Goal: Task Accomplishment & Management: Use online tool/utility

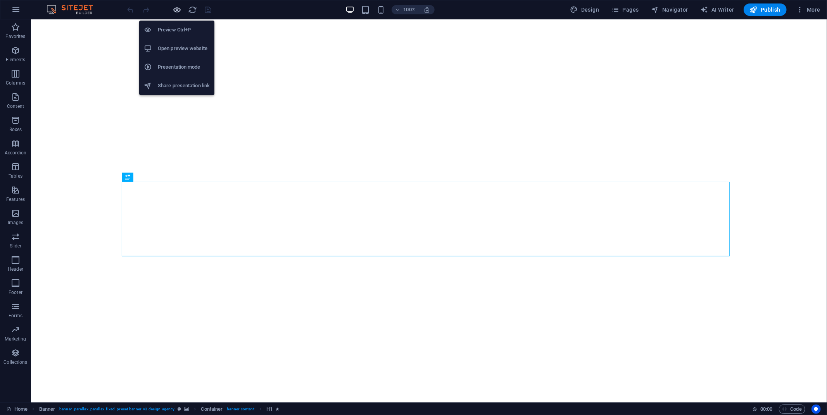
click at [178, 5] on icon "button" at bounding box center [177, 9] width 9 height 9
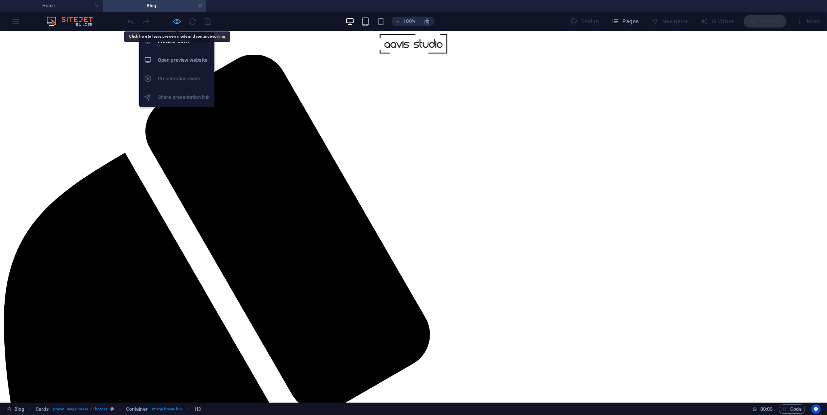
click at [177, 17] on icon "button" at bounding box center [177, 21] width 9 height 9
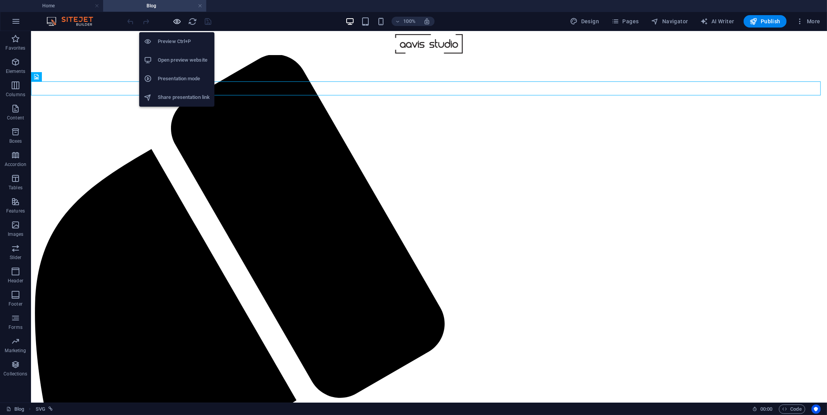
click at [178, 18] on icon "button" at bounding box center [177, 21] width 9 height 9
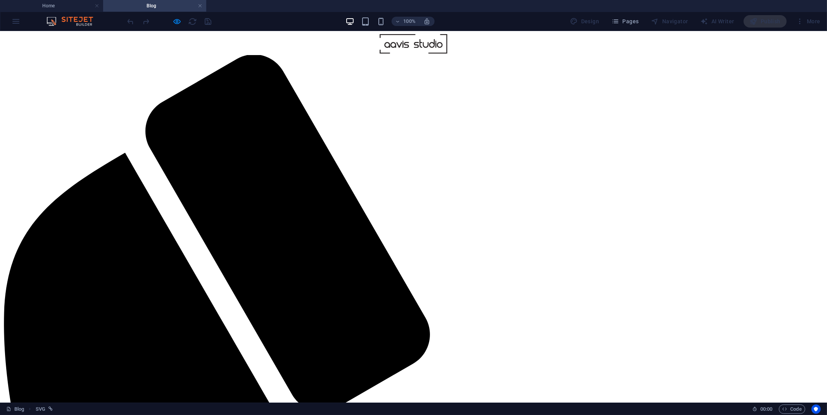
drag, startPoint x: 424, startPoint y: 136, endPoint x: 425, endPoint y: 128, distance: 7.9
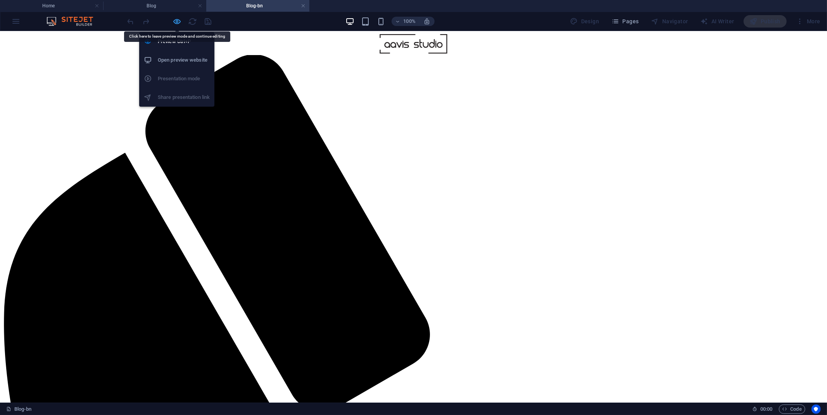
drag, startPoint x: 176, startPoint y: 22, endPoint x: 473, endPoint y: 326, distance: 425.4
click at [176, 22] on icon "button" at bounding box center [177, 21] width 9 height 9
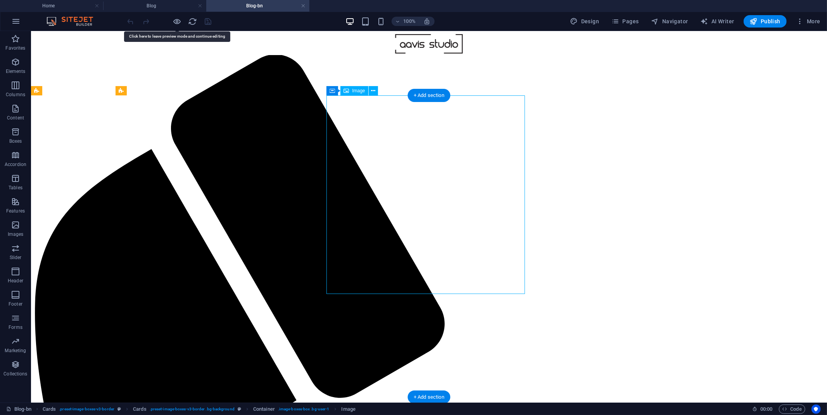
select select "%"
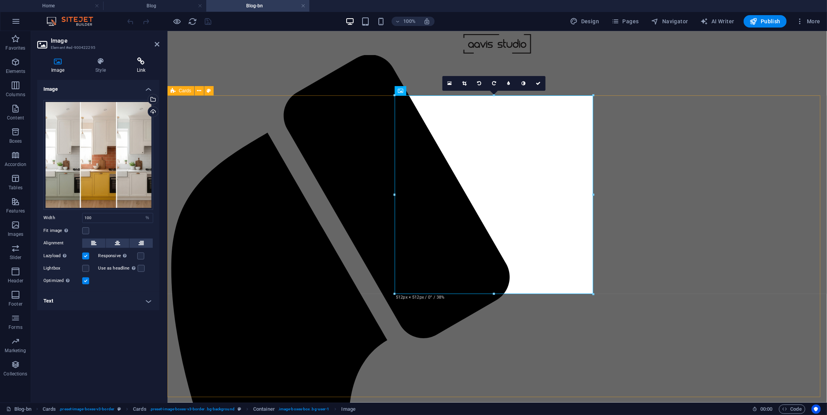
click at [140, 65] on icon at bounding box center [141, 61] width 36 height 8
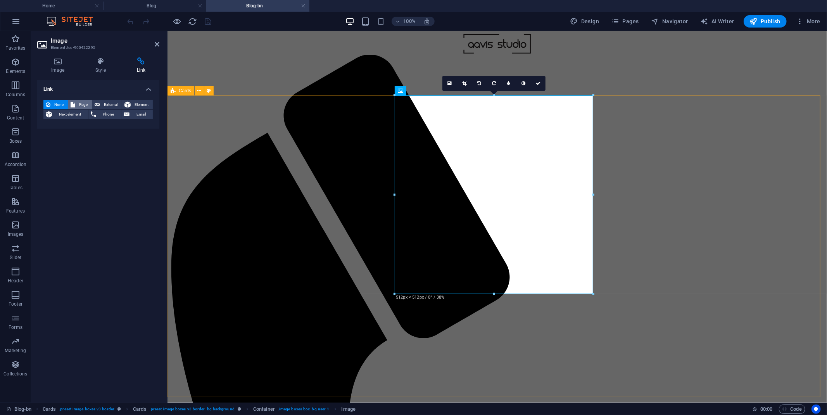
click at [87, 106] on span "Page" at bounding box center [84, 104] width 12 height 9
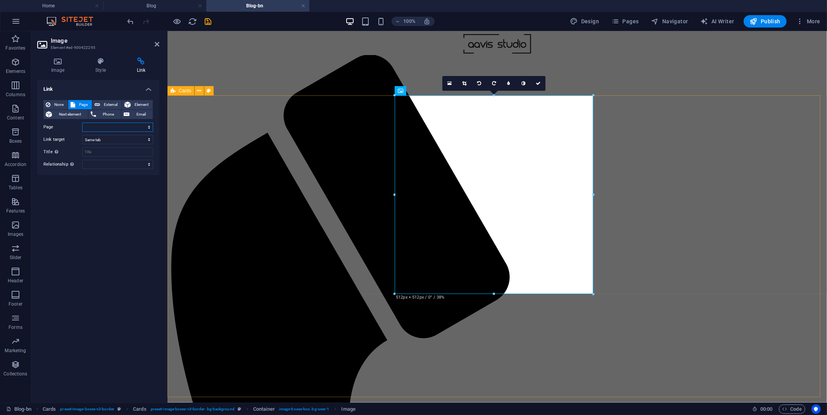
click at [130, 130] on select "Home Pricing Order Legal notice Privacy Returns &amp; Refunds AAVIS CARE Blog 7…" at bounding box center [117, 127] width 71 height 9
select select "17"
click at [82, 123] on select "Home Pricing Order Legal notice Privacy Returns &amp; Refunds AAVIS CARE Blog 7…" at bounding box center [117, 127] width 71 height 9
click at [118, 229] on div "Link None Page External Element Next element Phone Email Page Home Pricing Orde…" at bounding box center [98, 238] width 122 height 316
click at [540, 76] on link at bounding box center [538, 83] width 15 height 15
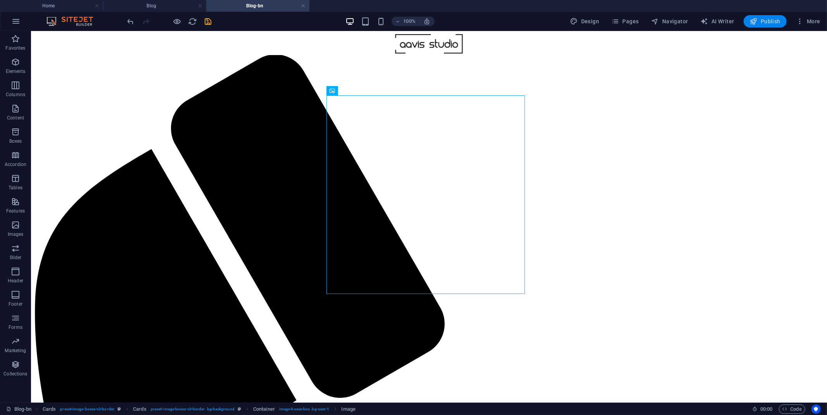
click at [759, 21] on span "Publish" at bounding box center [765, 21] width 31 height 8
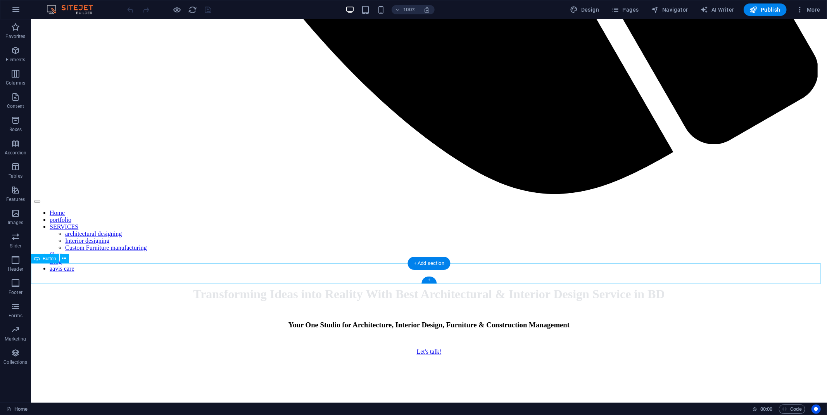
scroll to position [862, 0]
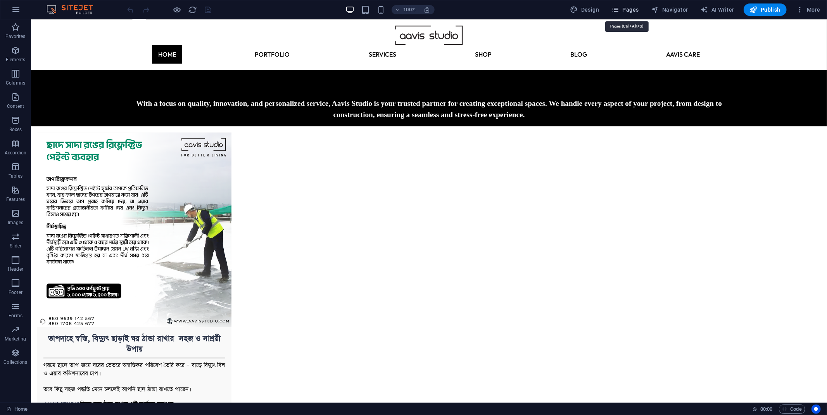
click at [622, 16] on button "Pages" at bounding box center [625, 9] width 33 height 12
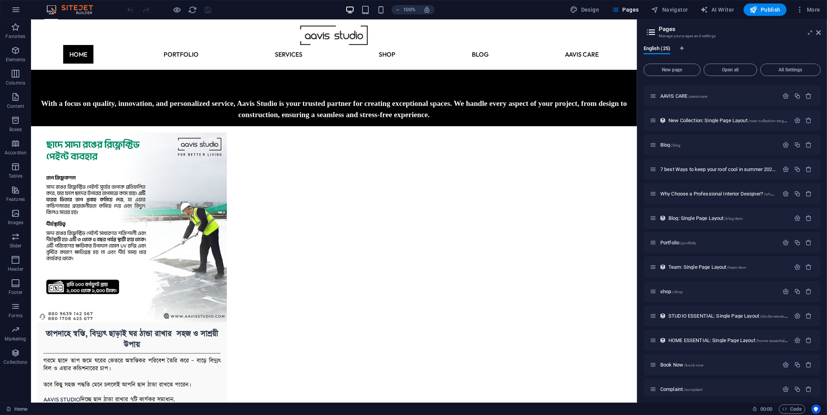
scroll to position [296, 0]
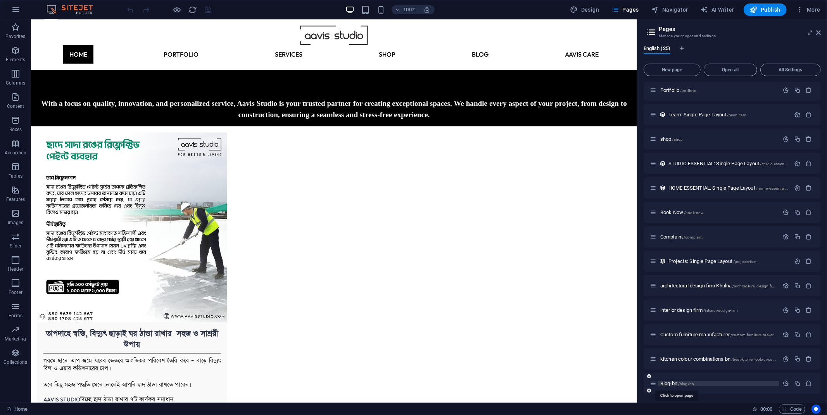
click at [667, 380] on span "Blog-bn /blog/bn" at bounding box center [677, 383] width 34 height 6
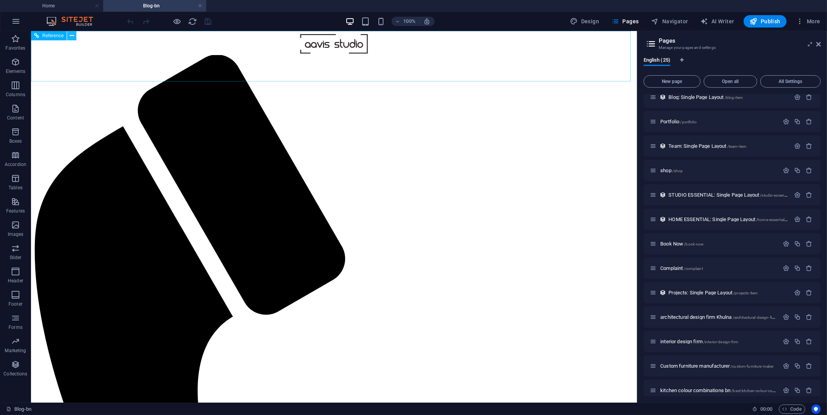
scroll to position [0, 0]
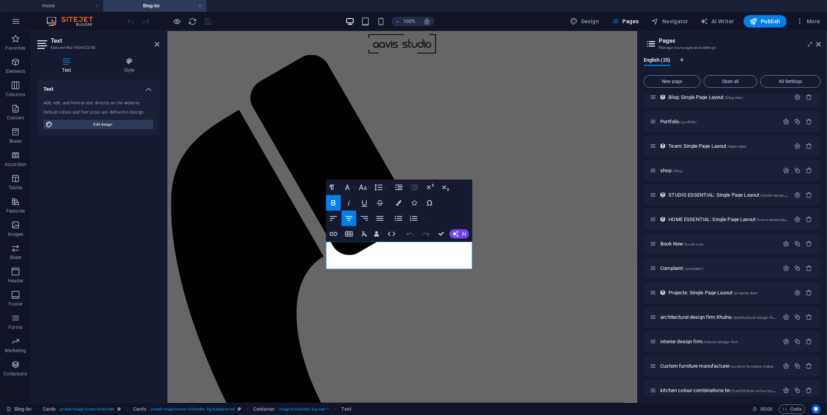
copy div "রান্নাঘরের জন্য সঠিক রঙের সমন্বয়: কেন এবং কীভাবে?"
click at [61, 2] on h4 "Home" at bounding box center [51, 6] width 103 height 9
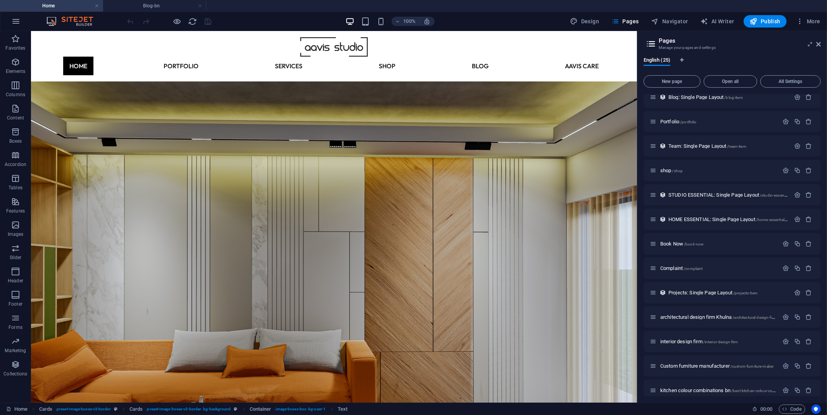
scroll to position [861, 0]
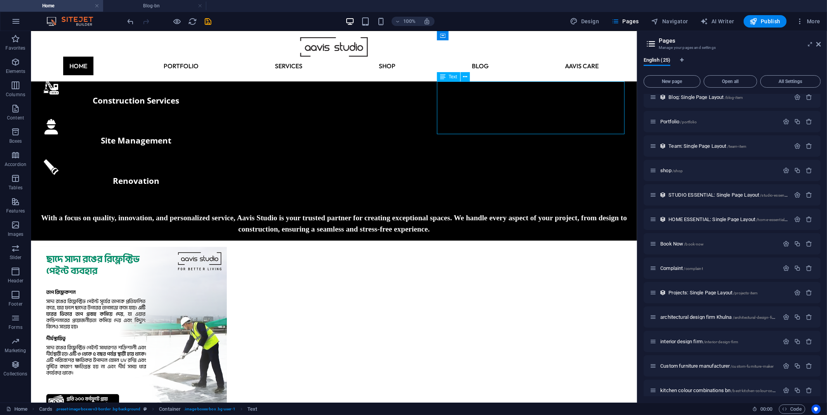
scroll to position [743, 0]
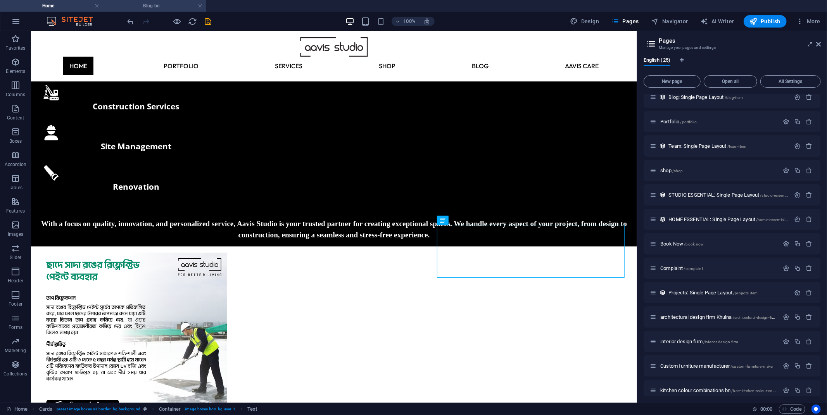
click at [164, 3] on h4 "Blog-bn" at bounding box center [154, 6] width 103 height 9
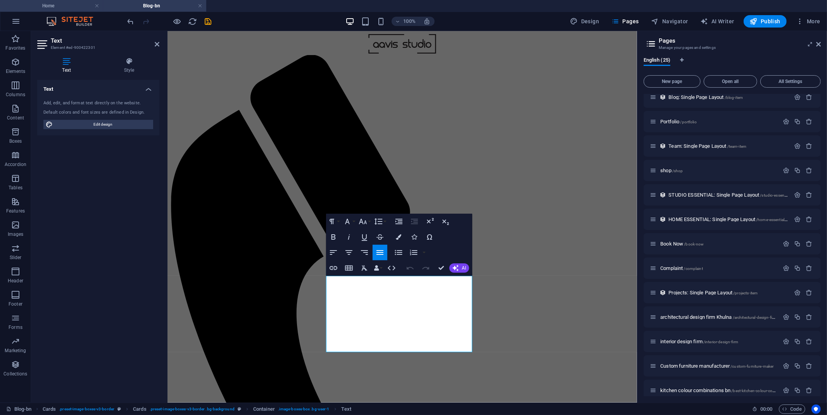
click at [48, 8] on h4 "Home" at bounding box center [51, 6] width 103 height 9
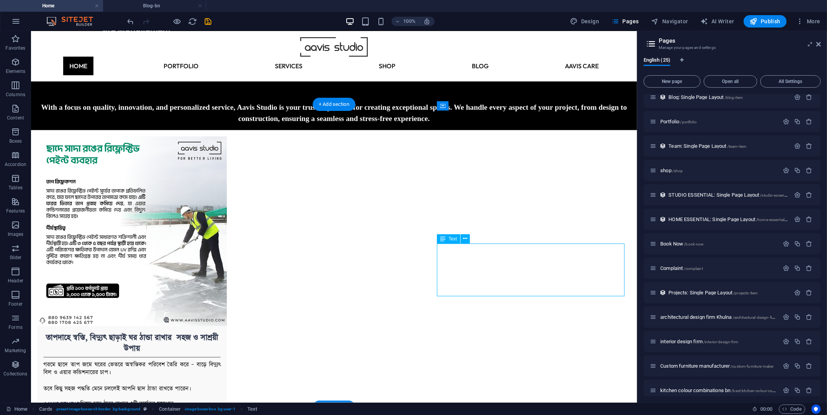
scroll to position [868, 0]
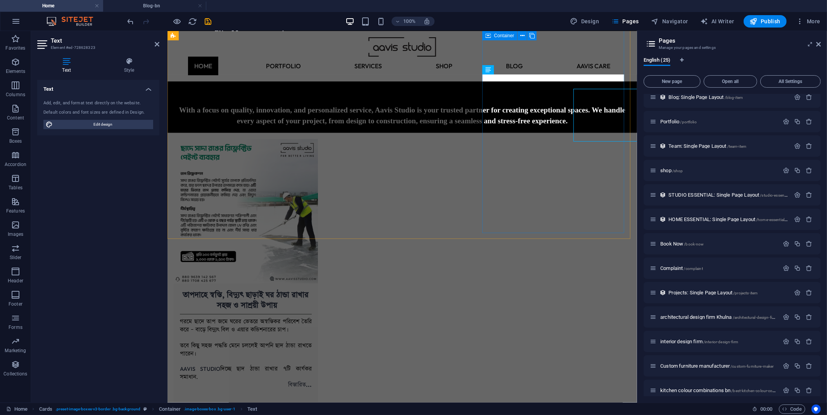
scroll to position [879, 0]
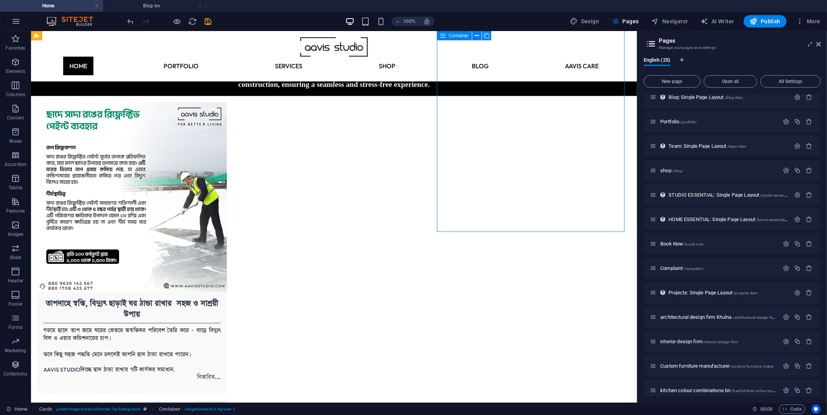
scroll to position [750, 0]
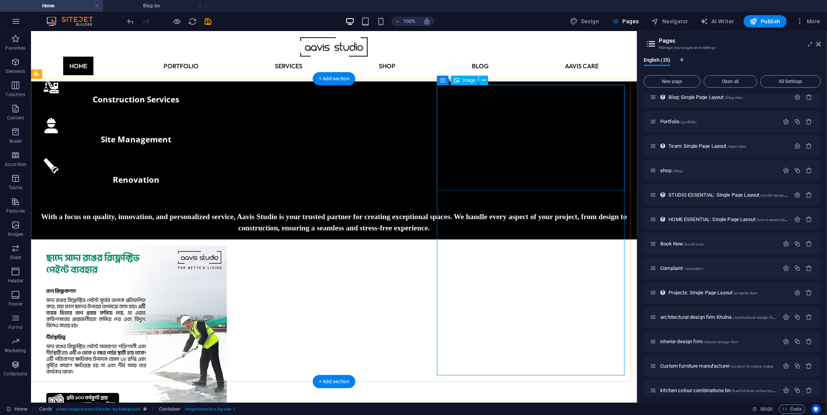
select select "%"
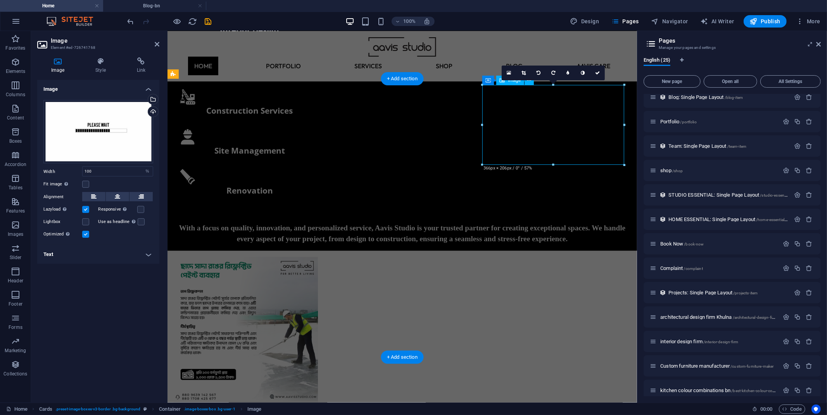
scroll to position [761, 0]
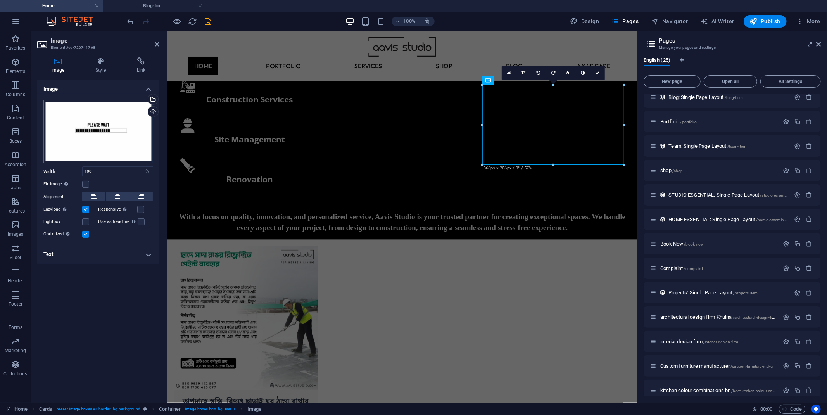
click at [128, 129] on div "Drag files here, click to choose files or select files from Files or our free s…" at bounding box center [98, 132] width 110 height 64
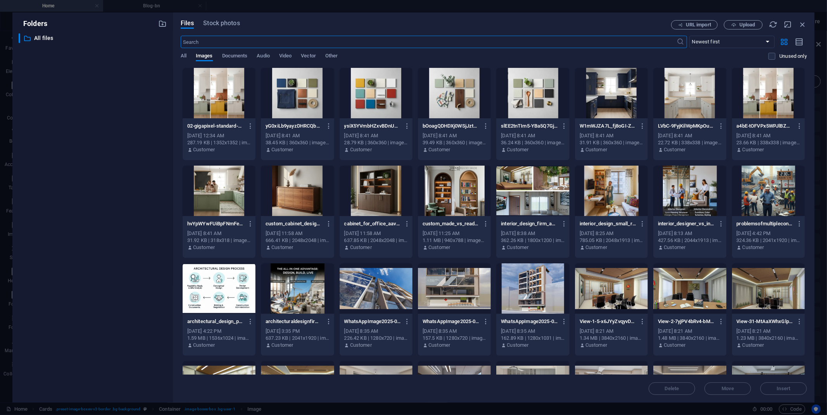
scroll to position [904, 0]
click at [196, 89] on div at bounding box center [219, 93] width 73 height 50
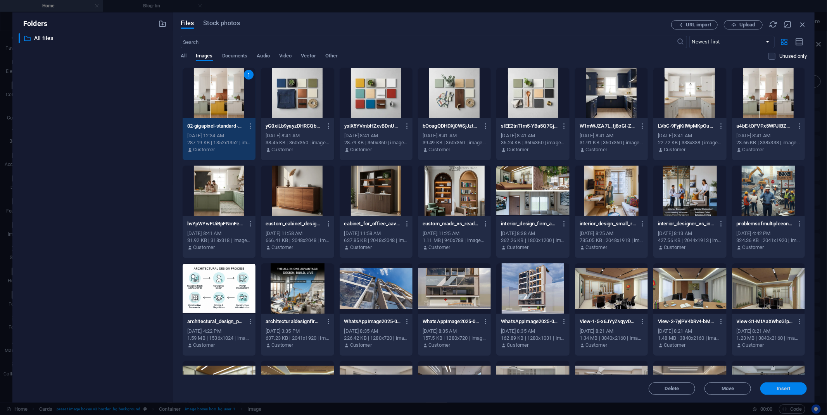
click at [783, 393] on button "Insert" at bounding box center [784, 388] width 47 height 12
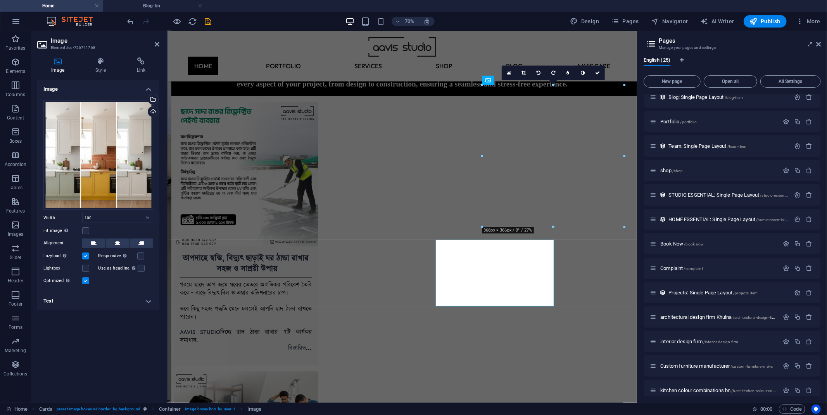
scroll to position [761, 0]
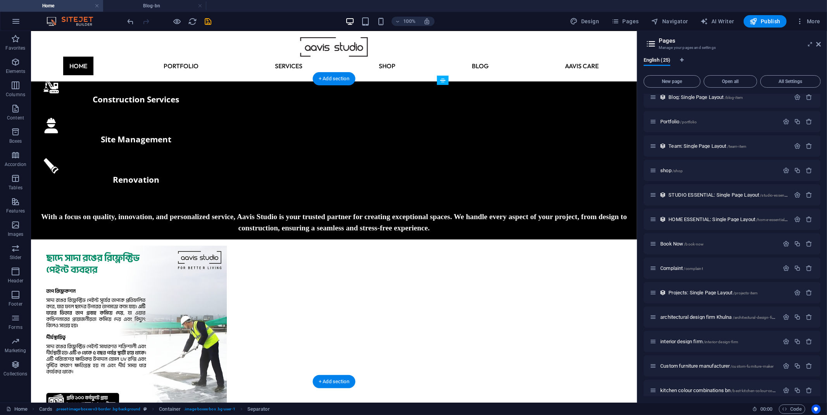
drag, startPoint x: 546, startPoint y: 366, endPoint x: 535, endPoint y: 308, distance: 59.1
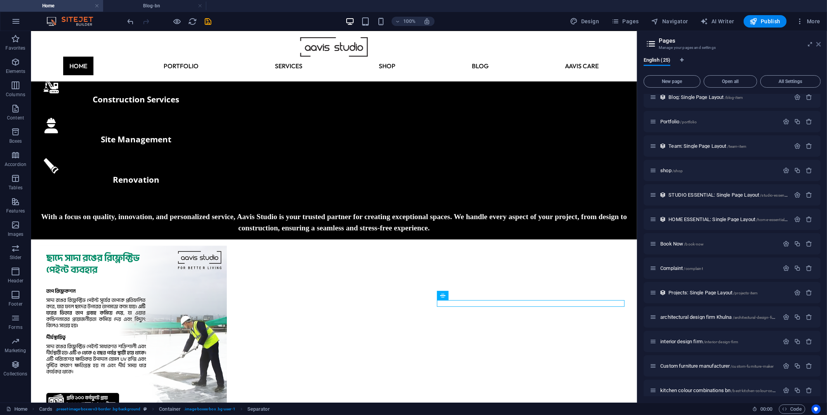
click at [820, 41] on icon at bounding box center [818, 44] width 5 height 6
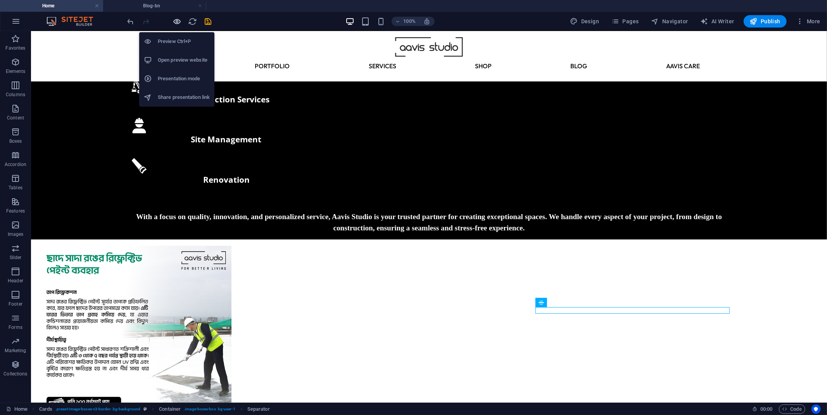
click at [179, 19] on icon "button" at bounding box center [177, 21] width 9 height 9
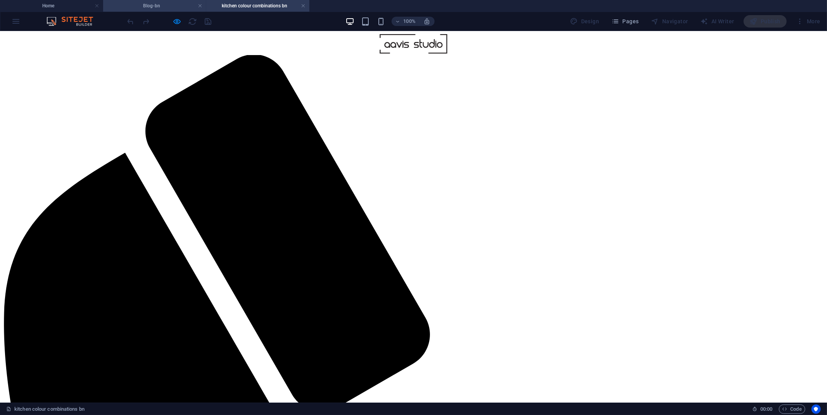
scroll to position [0, 0]
click at [156, 7] on h4 "Blog-bn" at bounding box center [154, 6] width 103 height 9
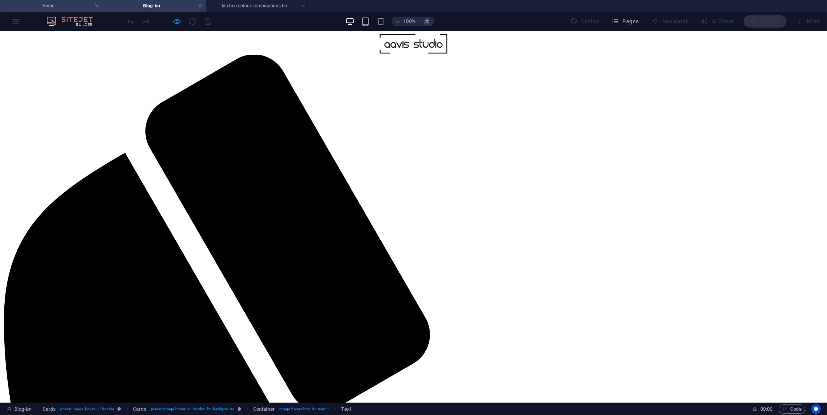
click at [68, 4] on h4 "Home" at bounding box center [51, 6] width 103 height 9
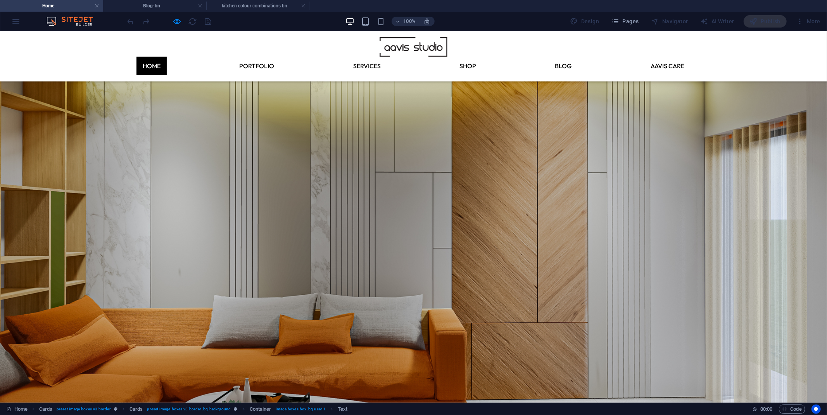
scroll to position [778, 0]
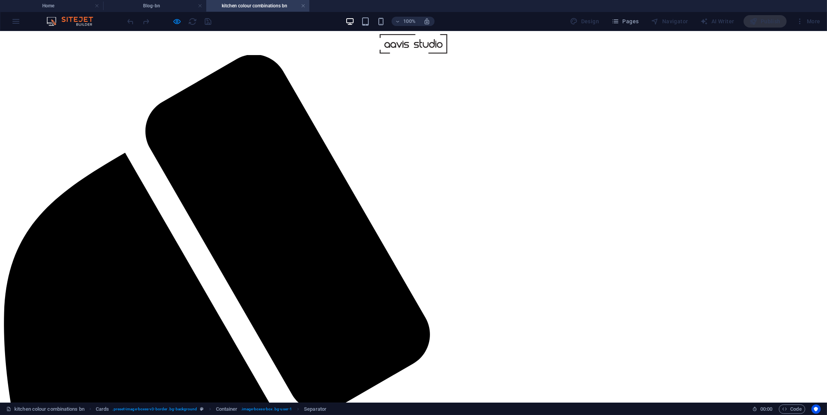
scroll to position [0, 0]
click at [64, 10] on li "Home" at bounding box center [51, 6] width 103 height 12
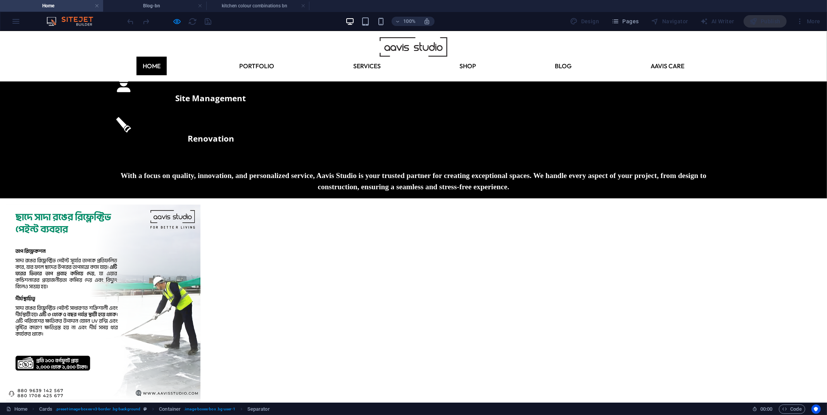
scroll to position [0, 0]
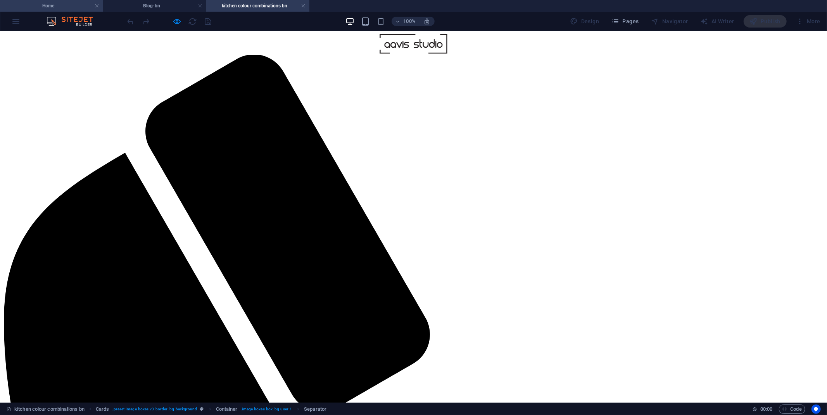
drag, startPoint x: 40, startPoint y: 7, endPoint x: 156, endPoint y: 36, distance: 119.6
click at [40, 7] on h4 "Home" at bounding box center [51, 6] width 103 height 9
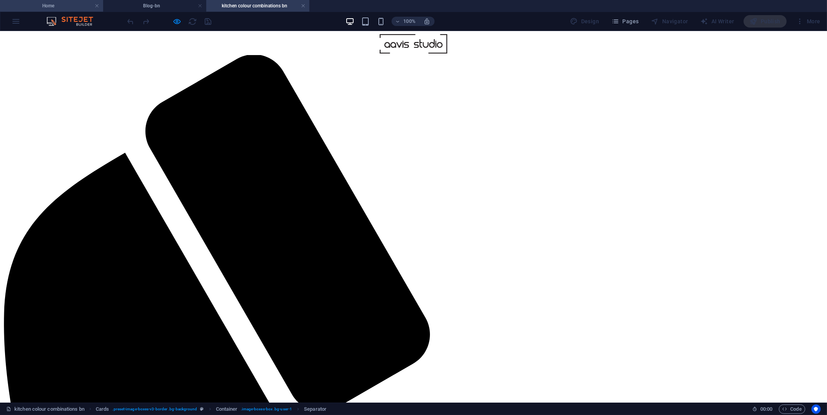
click at [51, 6] on h4 "Home" at bounding box center [51, 6] width 103 height 9
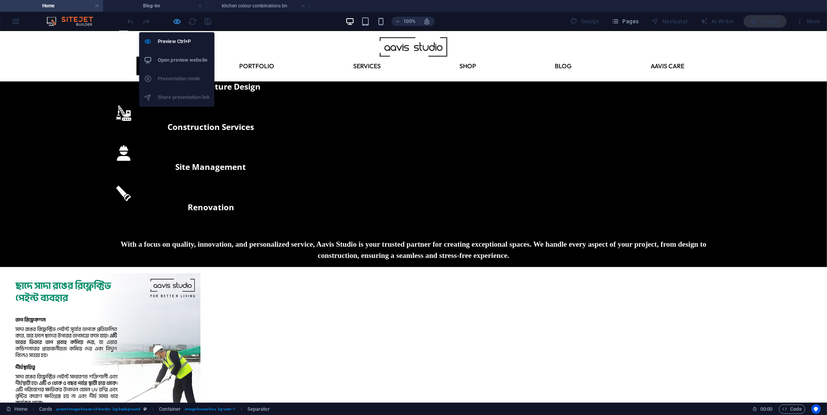
click at [176, 22] on icon "button" at bounding box center [177, 21] width 9 height 9
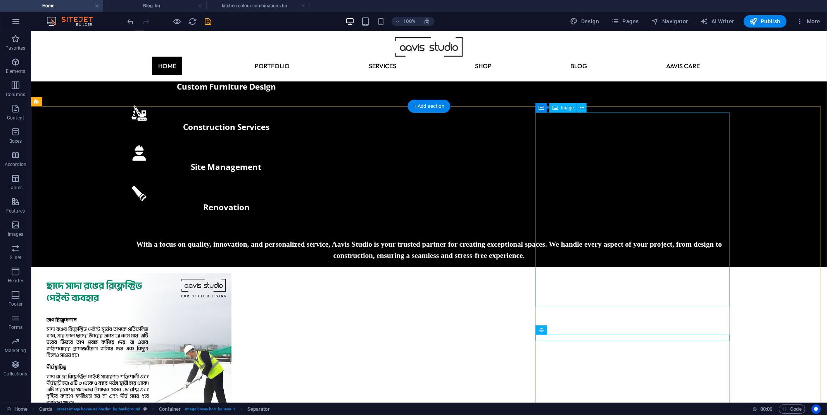
select select "%"
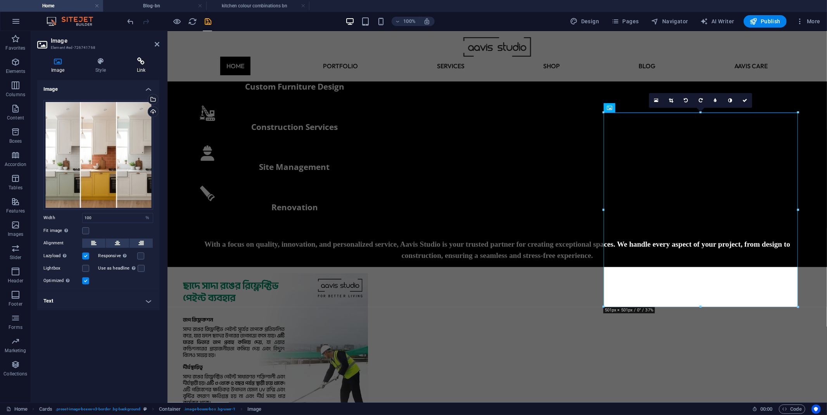
click at [145, 65] on icon at bounding box center [141, 61] width 36 height 8
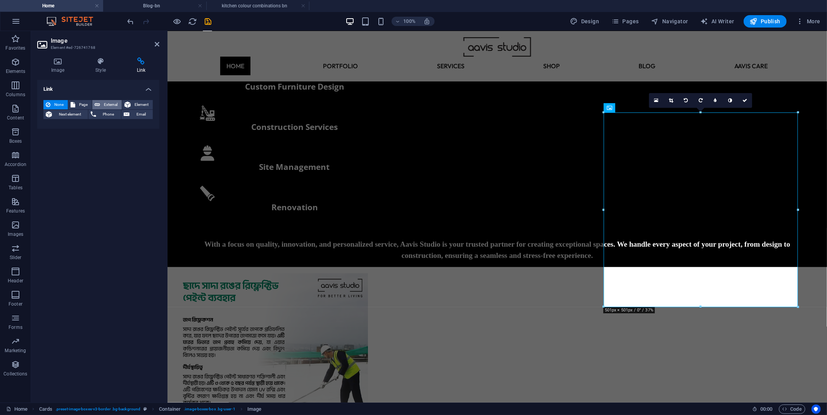
click at [101, 102] on button "External" at bounding box center [106, 104] width 29 height 9
select select
select select "blank"
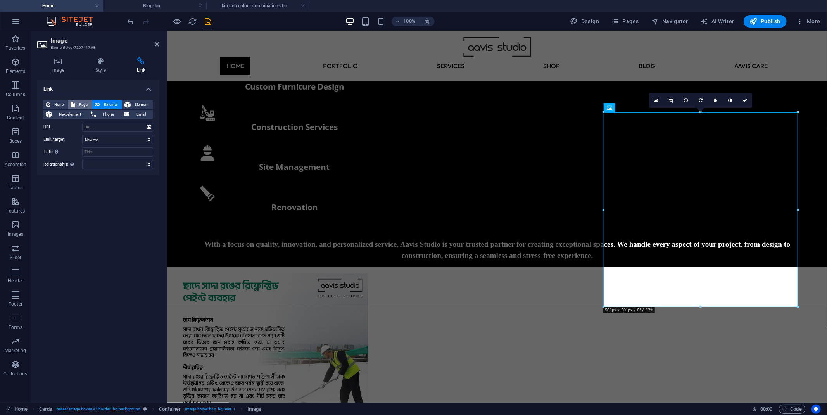
click at [74, 105] on icon at bounding box center [73, 104] width 5 height 9
select select
click at [117, 126] on select "Home Pricing Order Legal notice Privacy Returns &amp; Refunds AAVIS CARE Blog 7…" at bounding box center [117, 127] width 71 height 9
select select "17"
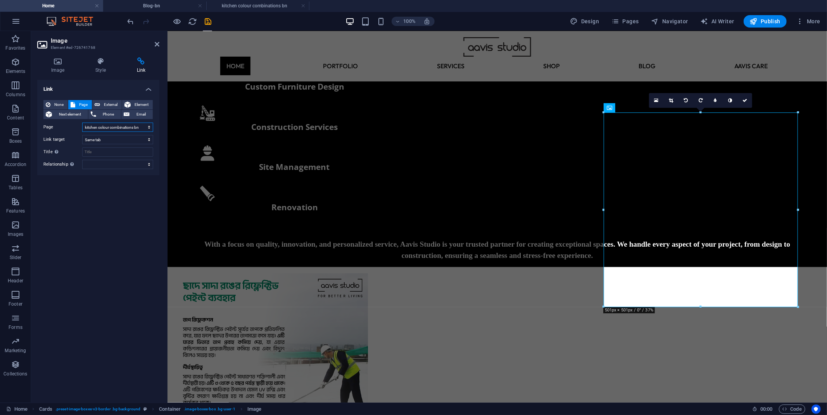
click at [82, 123] on select "Home Pricing Order Legal notice Privacy Returns &amp; Refunds AAVIS CARE Blog 7…" at bounding box center [117, 127] width 71 height 9
click at [208, 23] on icon "save" at bounding box center [208, 21] width 9 height 9
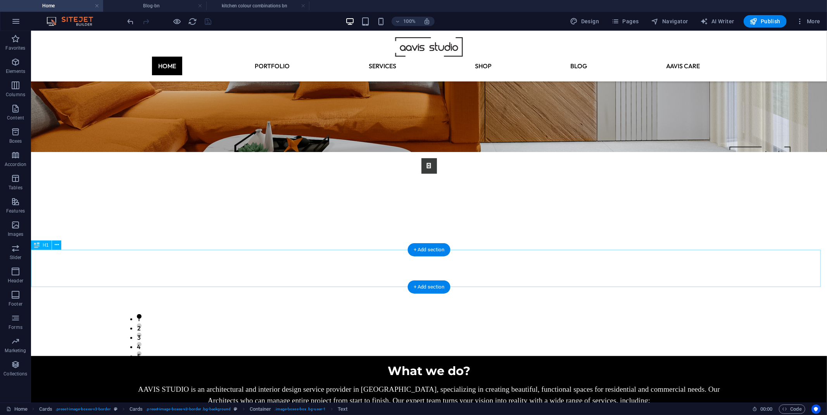
scroll to position [291, 0]
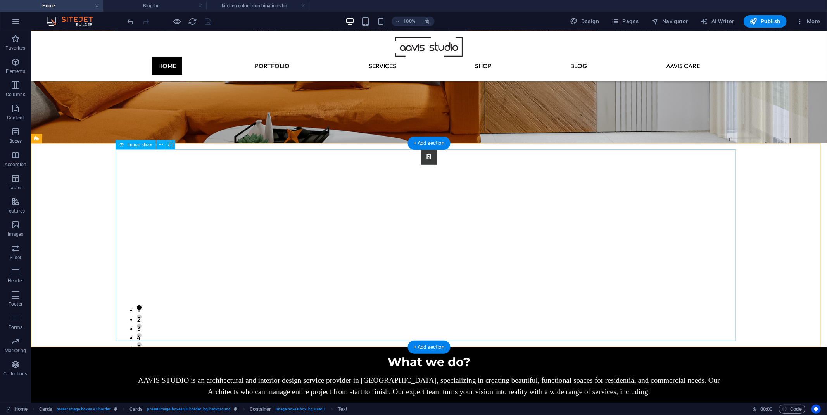
select select "px"
select select "ms"
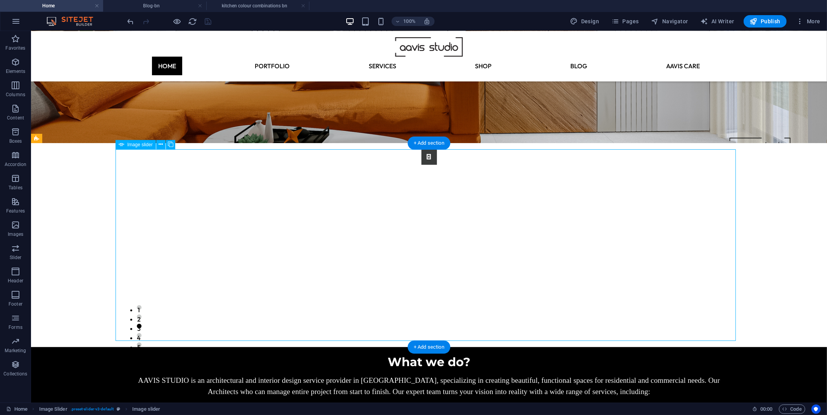
select select "s"
select select "progressive"
